Goal: Information Seeking & Learning: Compare options

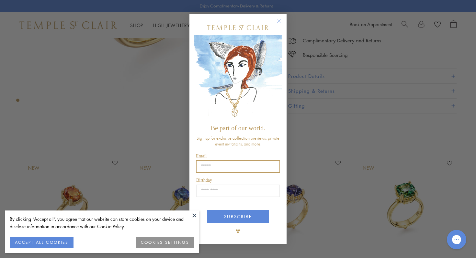
scroll to position [168, 0]
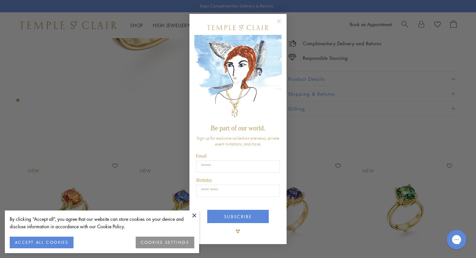
click at [158, 82] on div "Close dialog Be part of our world. Sign up for exclusive collection previews, p…" at bounding box center [238, 129] width 476 height 258
click at [278, 20] on circle "Close dialog" at bounding box center [279, 21] width 8 height 8
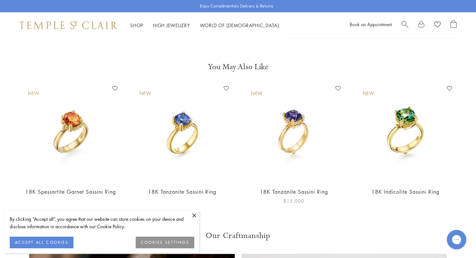
scroll to position [258, 0]
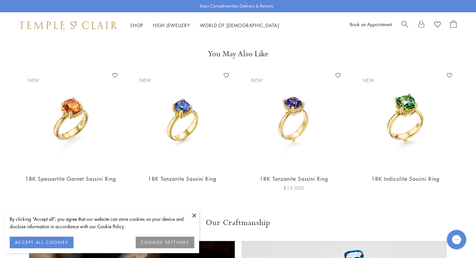
click at [285, 135] on img at bounding box center [293, 120] width 99 height 99
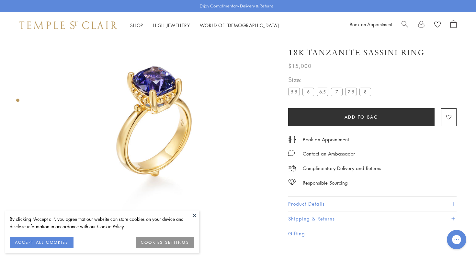
scroll to position [25, 0]
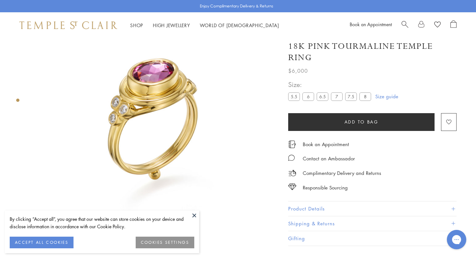
scroll to position [38, 0]
